Goal: Obtain resource: Obtain resource

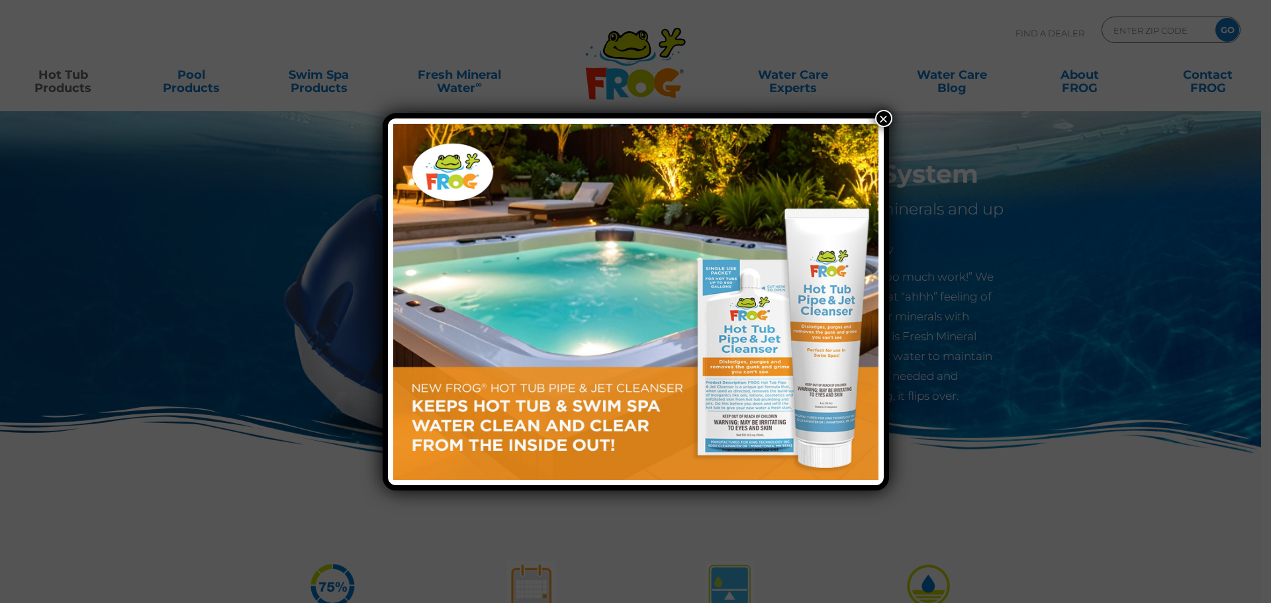
click at [884, 116] on button "×" at bounding box center [883, 118] width 17 height 17
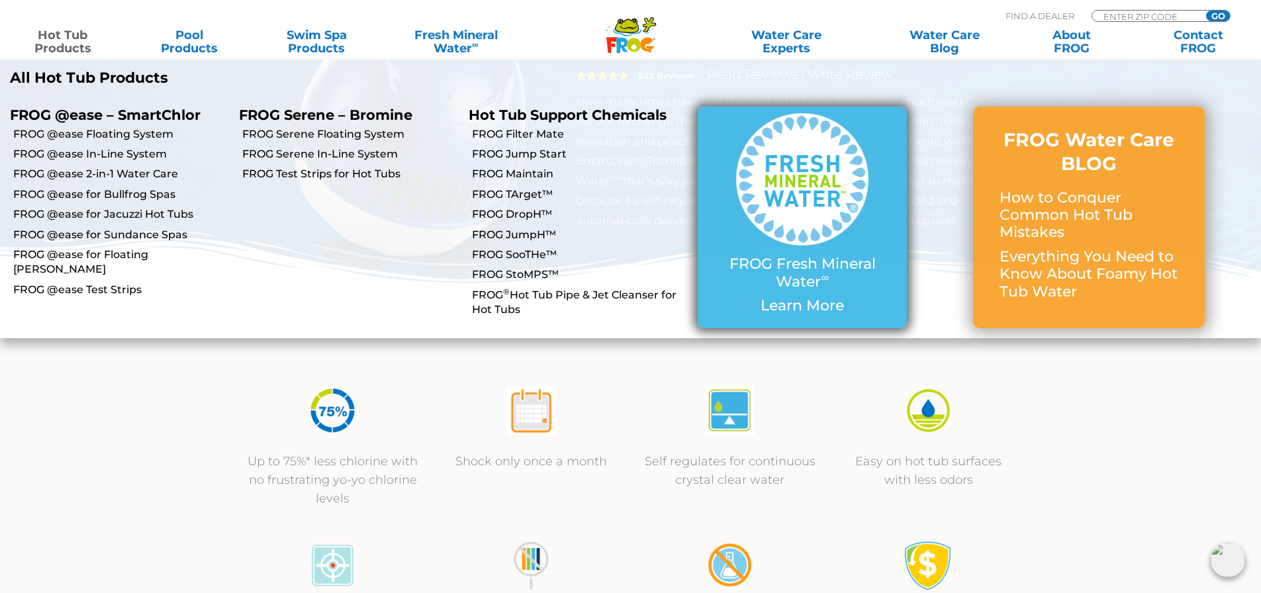
scroll to position [176, 0]
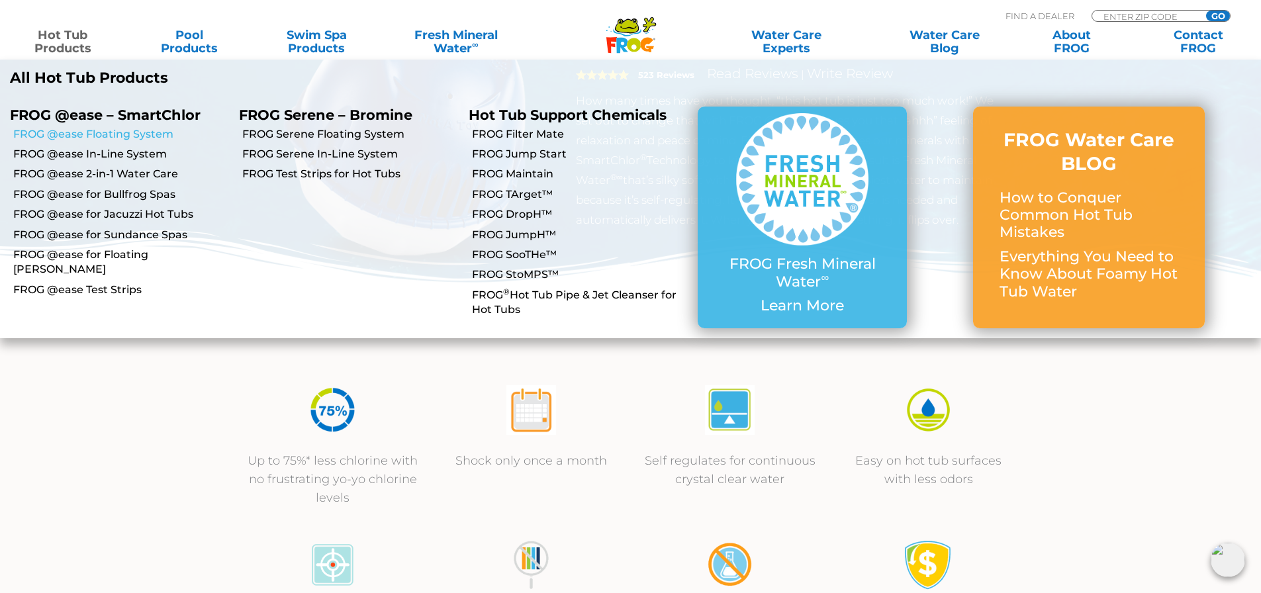
click at [62, 138] on link "FROG @ease Floating System" at bounding box center [121, 134] width 216 height 15
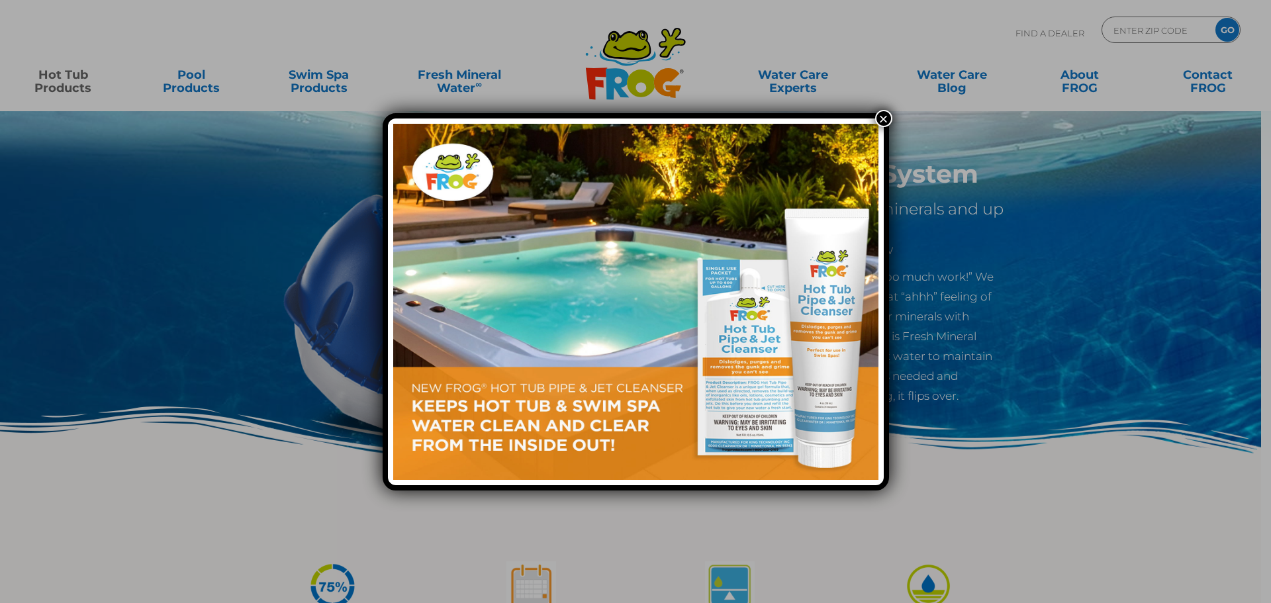
click at [885, 111] on button "×" at bounding box center [883, 118] width 17 height 17
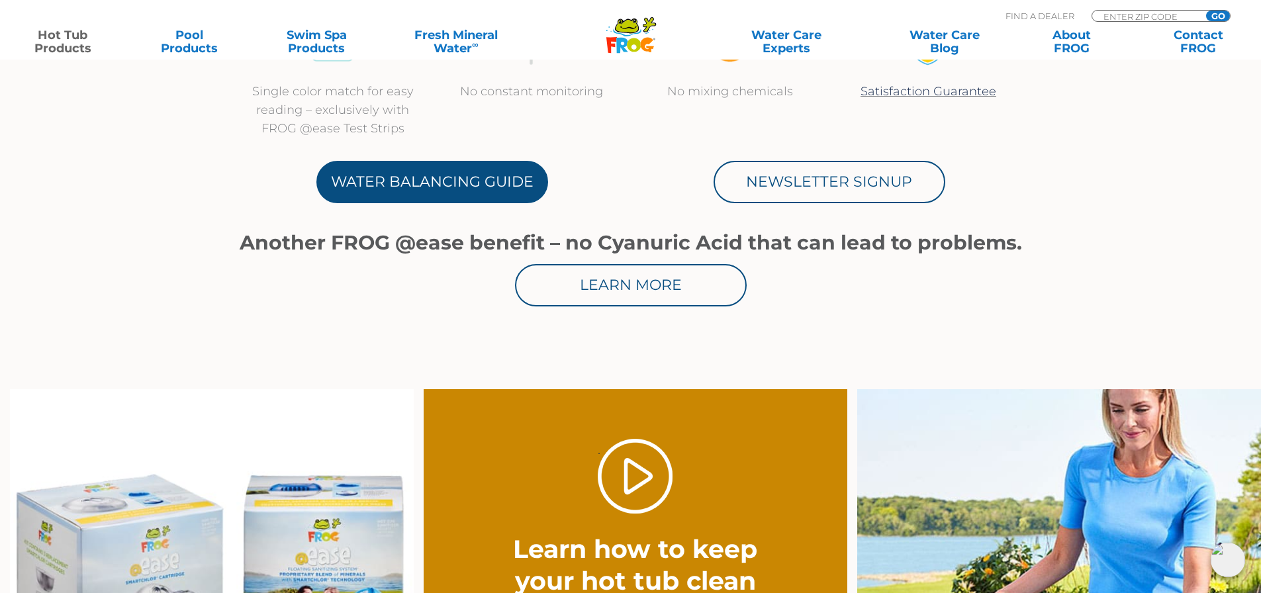
scroll to position [700, 0]
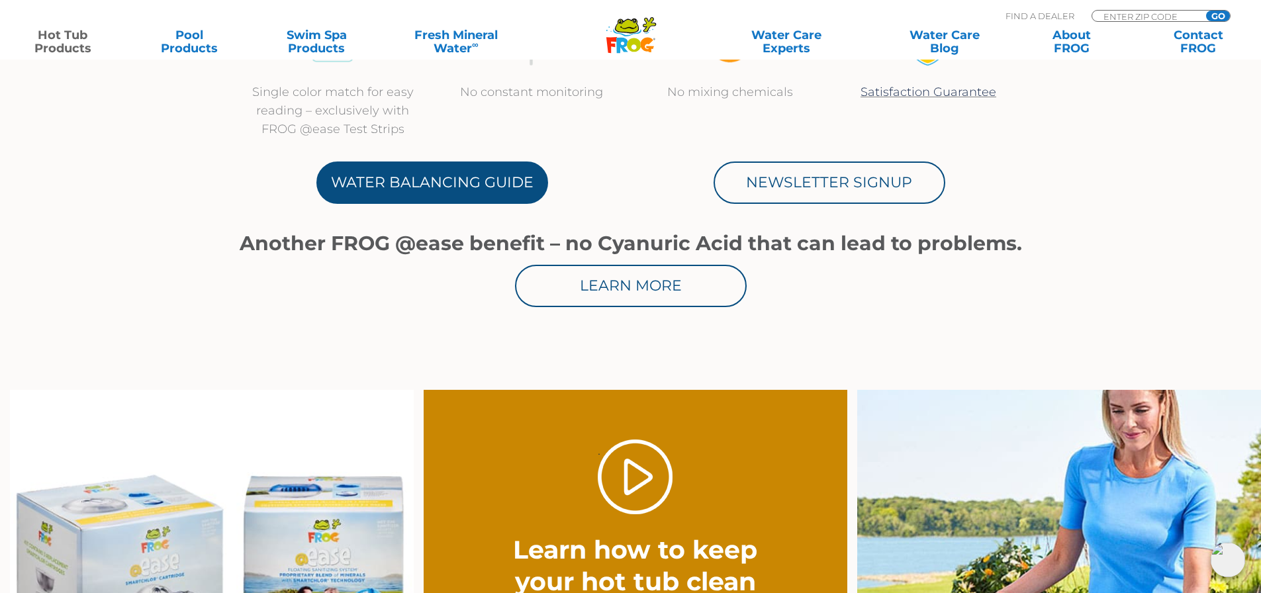
click at [392, 189] on link "Water Balancing Guide" at bounding box center [432, 183] width 232 height 42
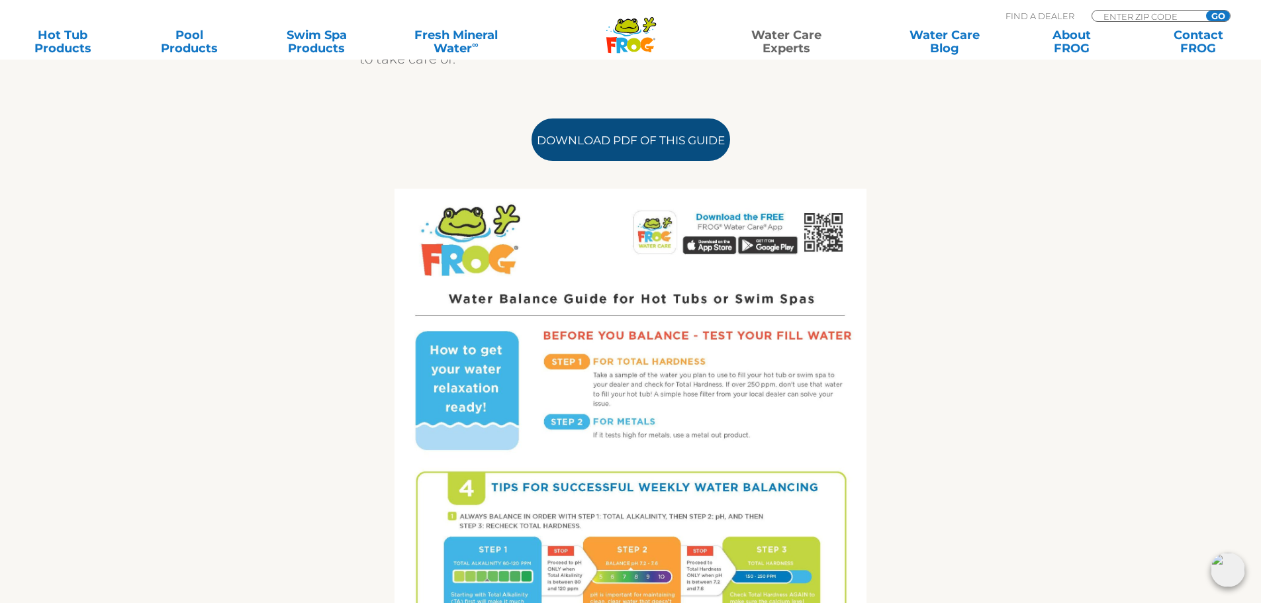
click at [679, 146] on link "Download PDF of this Guide" at bounding box center [631, 139] width 199 height 42
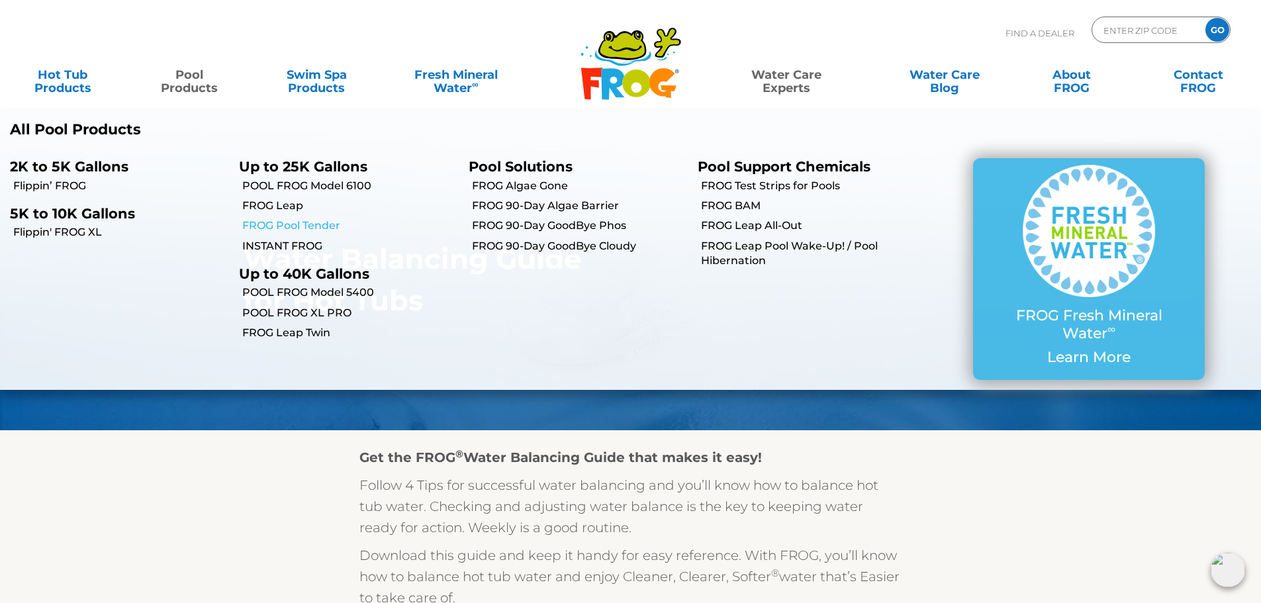
click at [315, 231] on link "FROG Pool Tender" at bounding box center [350, 225] width 216 height 15
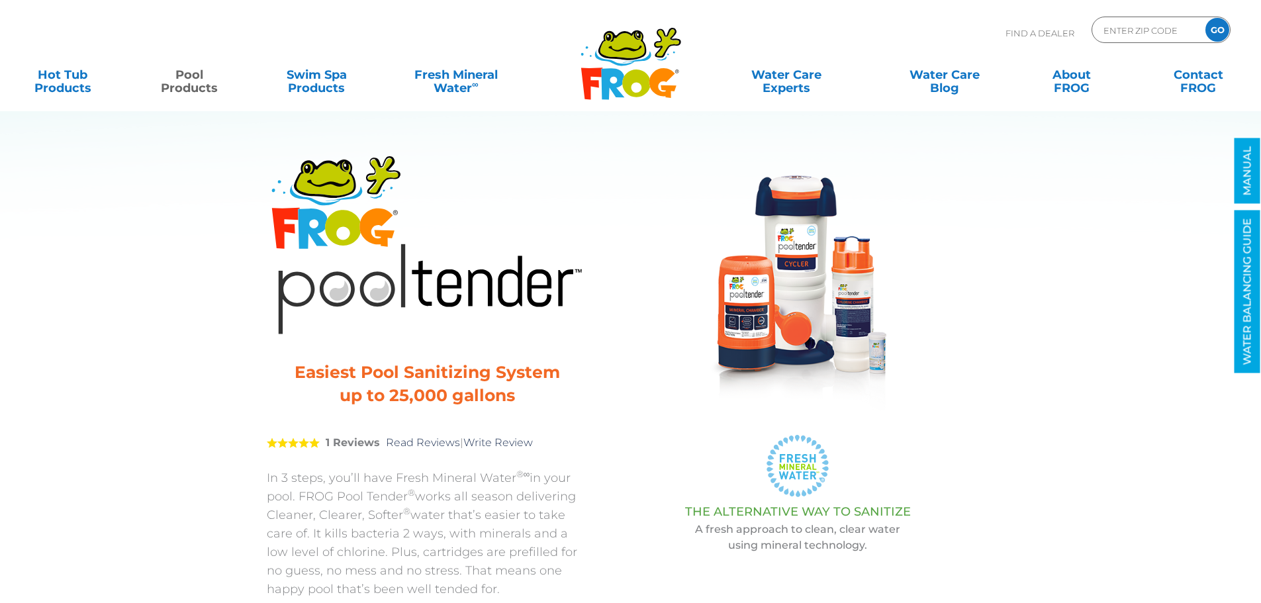
click at [629, 73] on icon at bounding box center [636, 83] width 28 height 28
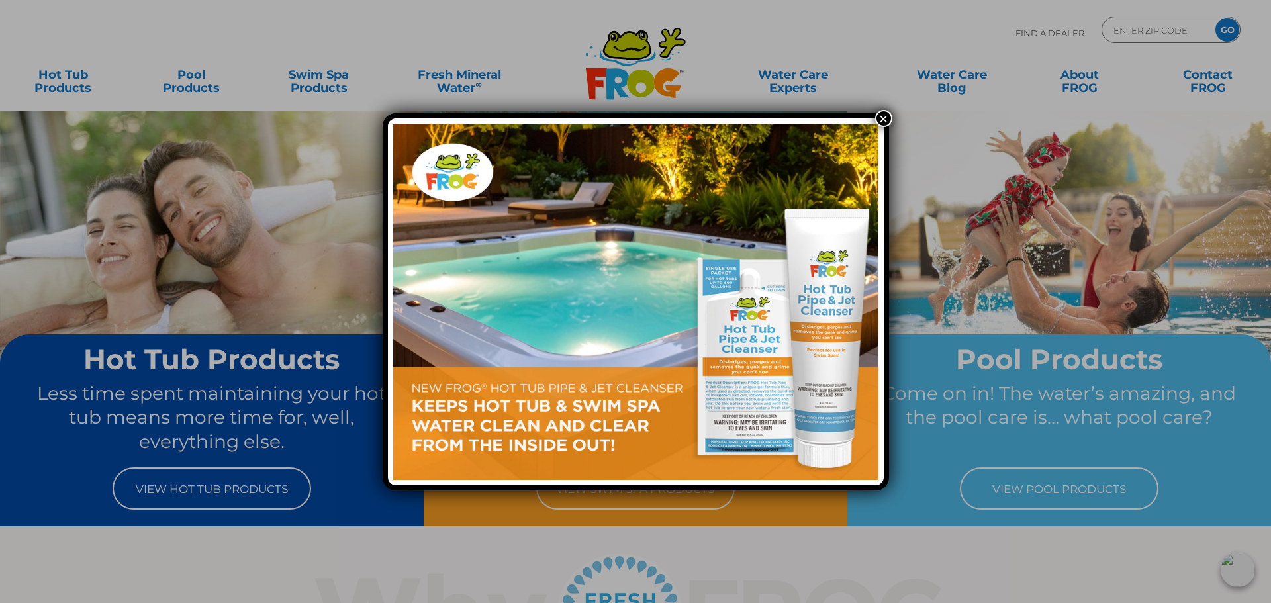
click at [887, 126] on button "×" at bounding box center [883, 118] width 17 height 17
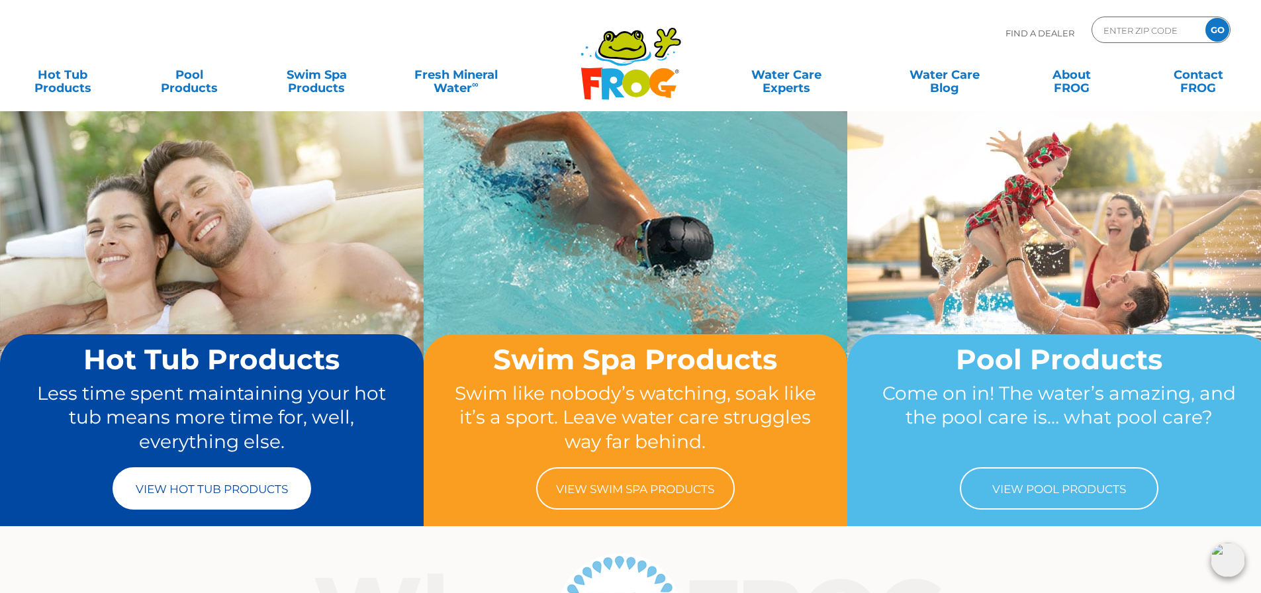
click at [243, 490] on link "View Hot Tub Products" at bounding box center [212, 488] width 199 height 42
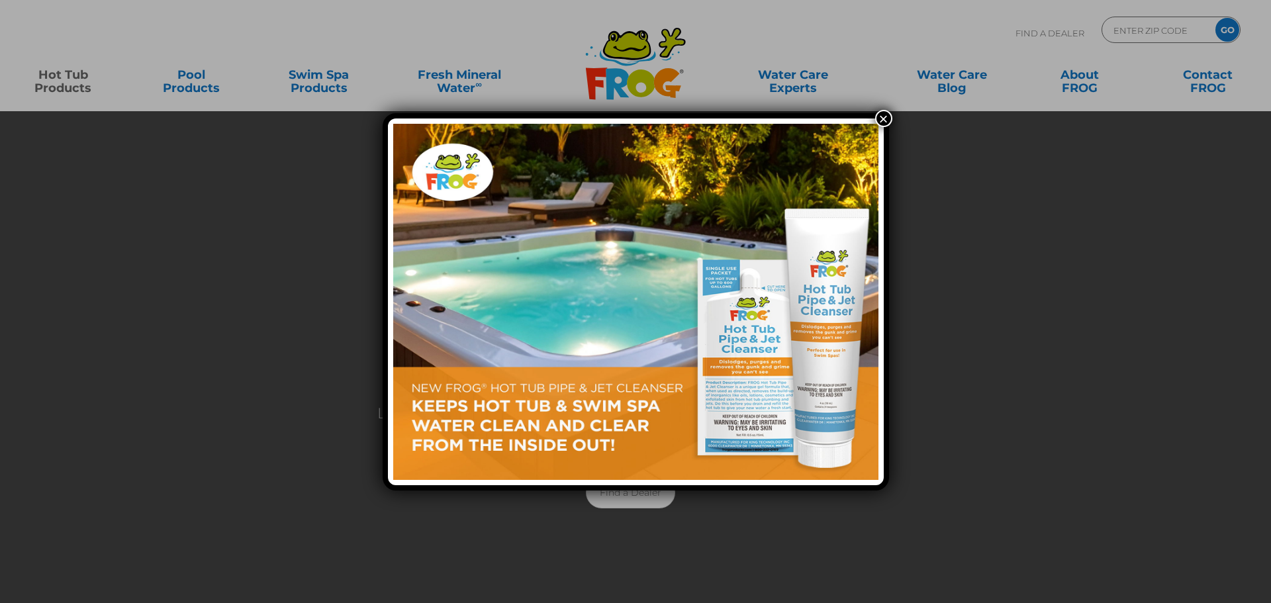
click at [884, 113] on button "×" at bounding box center [883, 118] width 17 height 17
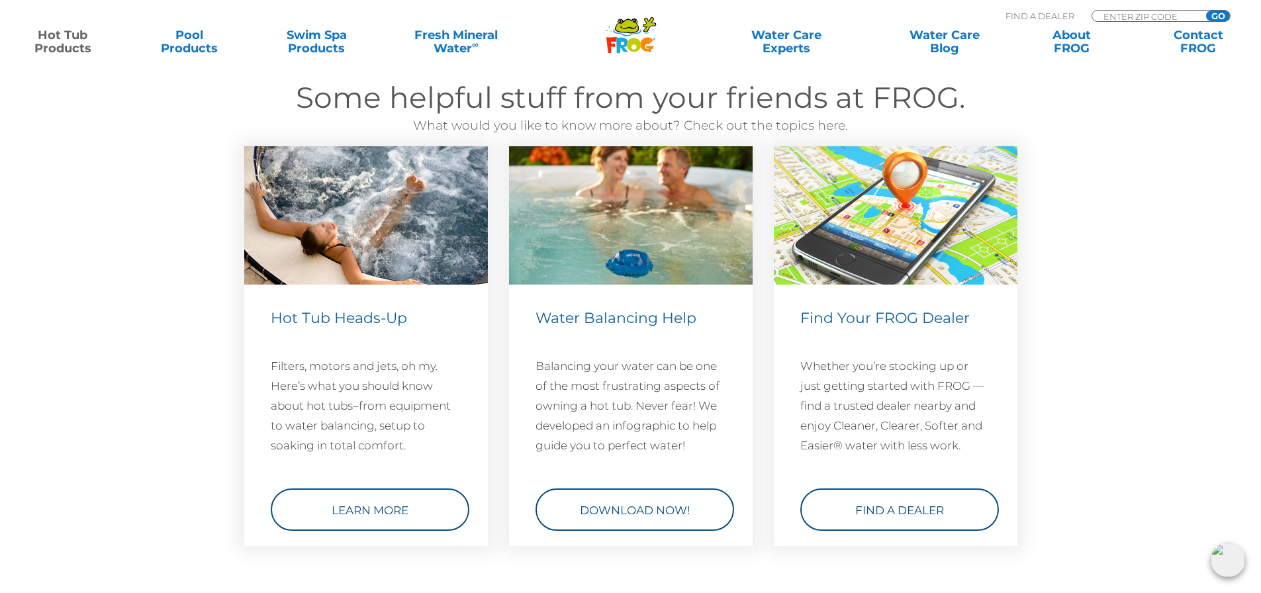
scroll to position [3793, 0]
